Goal: Transaction & Acquisition: Purchase product/service

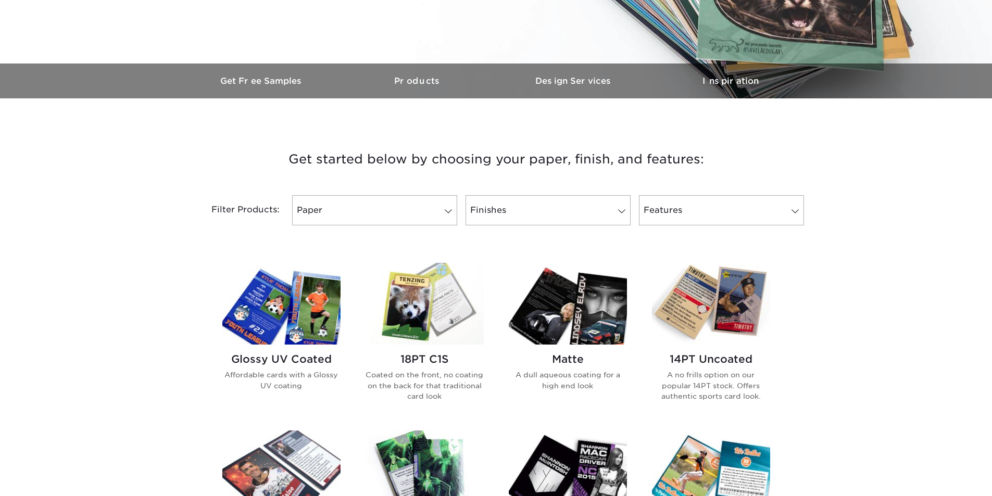
scroll to position [417, 0]
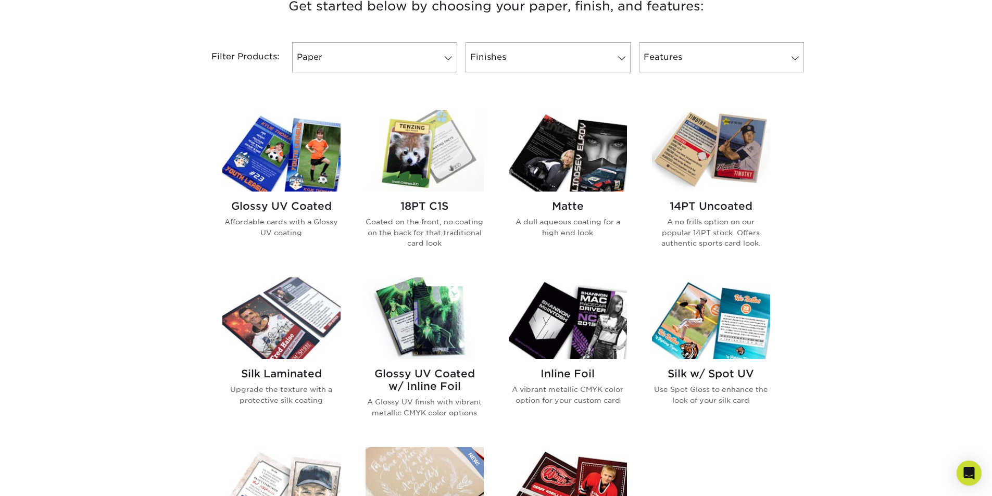
click at [309, 206] on h2 "Glossy UV Coated" at bounding box center [281, 206] width 118 height 13
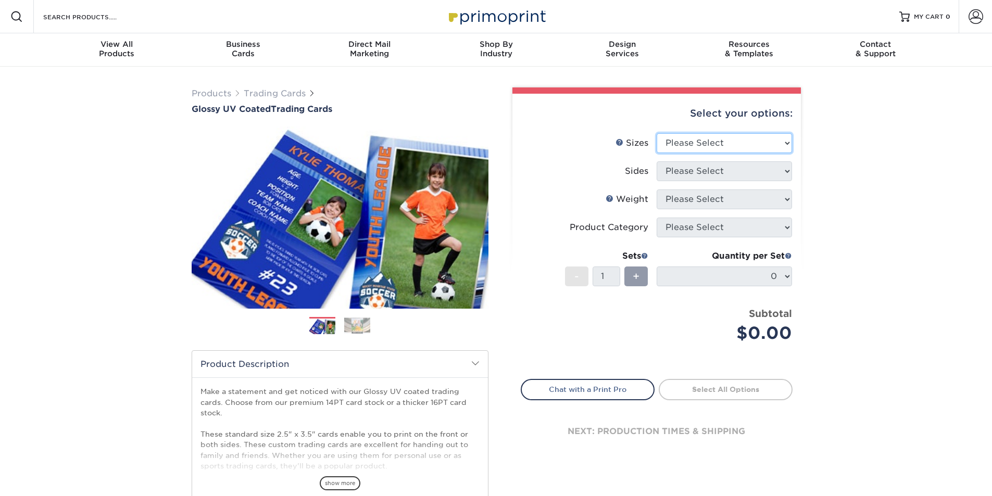
click at [783, 148] on select "Please Select 2.5" x 3.5"" at bounding box center [724, 143] width 135 height 20
select select "2.50x3.50"
click at [657, 133] on select "Please Select 2.5" x 3.5"" at bounding box center [724, 143] width 135 height 20
click at [782, 174] on select "Please Select Print Both Sides Print Front Only" at bounding box center [724, 171] width 135 height 20
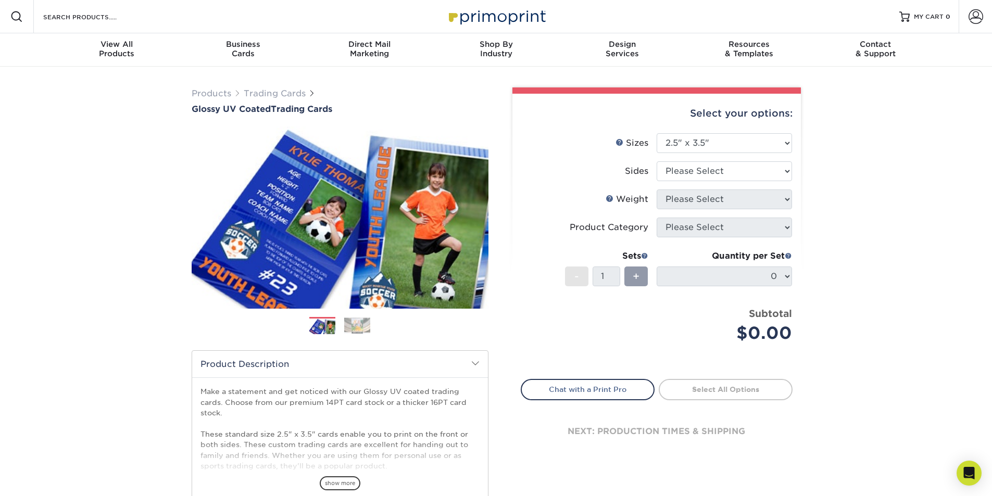
click at [845, 191] on div "Products Trading Cards Glossy UV Coated Trading Cards Previous Next /" at bounding box center [496, 345] width 992 height 556
